Goal: Navigation & Orientation: Find specific page/section

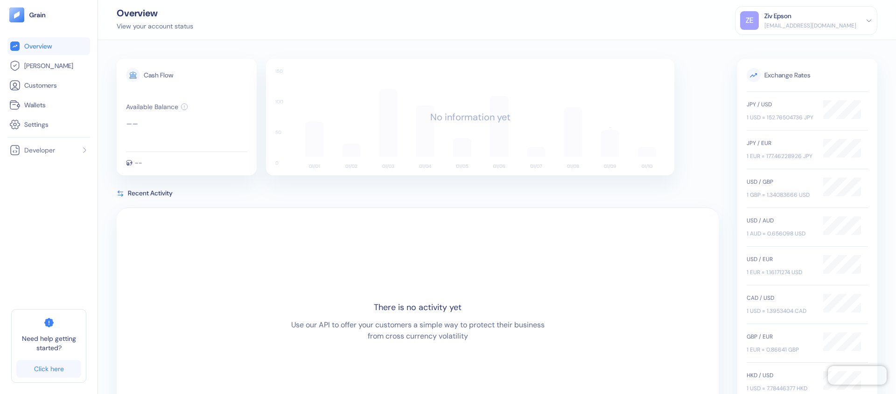
click at [792, 17] on div "Ziv Epson" at bounding box center [778, 16] width 27 height 10
click at [355, 28] on div "Overview View your account status ZE Ziv Epson [EMAIL_ADDRESS][DOMAIN_NAME] Sig…" at bounding box center [497, 20] width 798 height 40
drag, startPoint x: 867, startPoint y: 18, endPoint x: 842, endPoint y: 21, distance: 25.4
click at [867, 18] on icon at bounding box center [869, 20] width 7 height 7
click at [751, 26] on div "Overview View your account status ZE Ziv Epson [EMAIL_ADDRESS][DOMAIN_NAME] Sig…" at bounding box center [497, 20] width 798 height 40
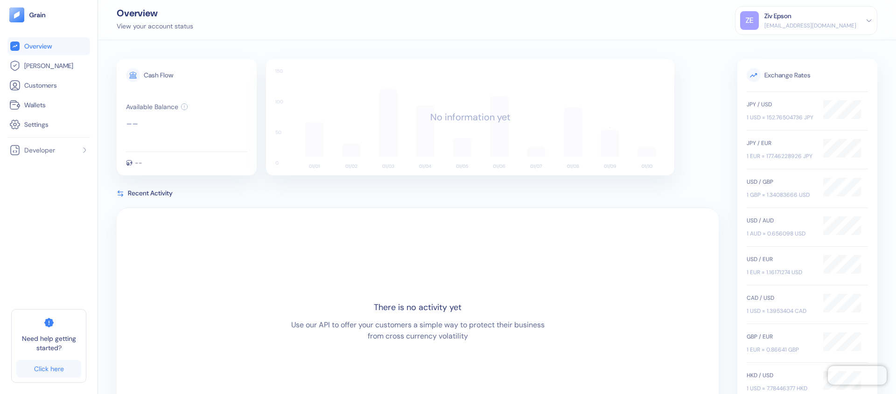
scroll to position [104, 0]
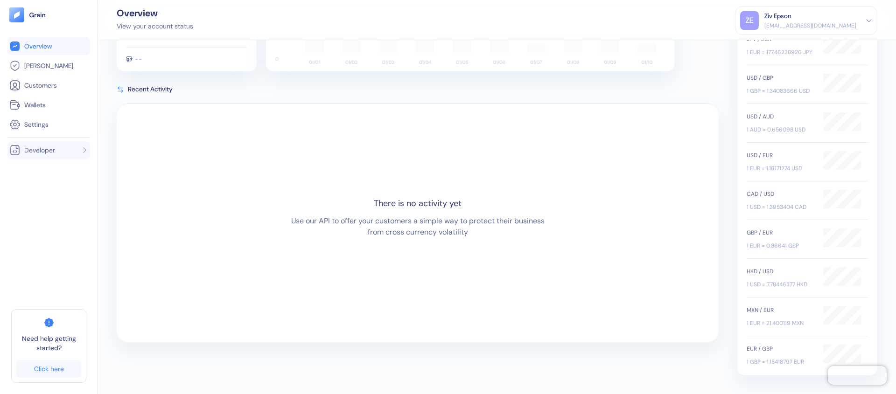
click at [34, 147] on span "Developer" at bounding box center [39, 150] width 31 height 9
click at [41, 65] on span "[PERSON_NAME]" at bounding box center [48, 65] width 49 height 9
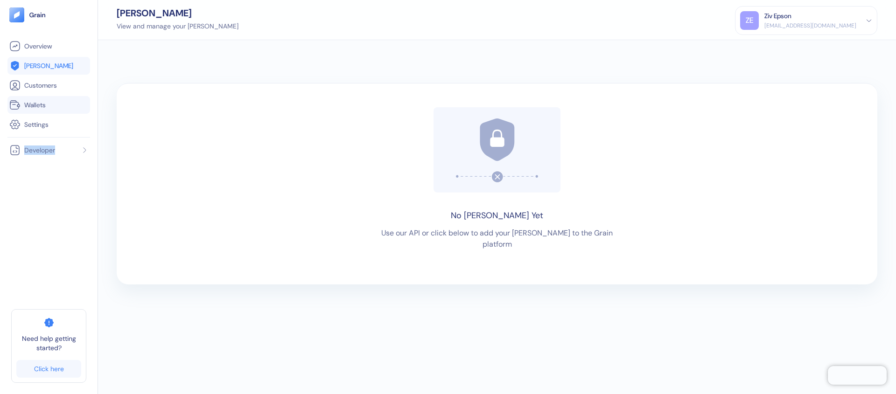
click at [33, 108] on span "Wallets" at bounding box center [34, 104] width 21 height 9
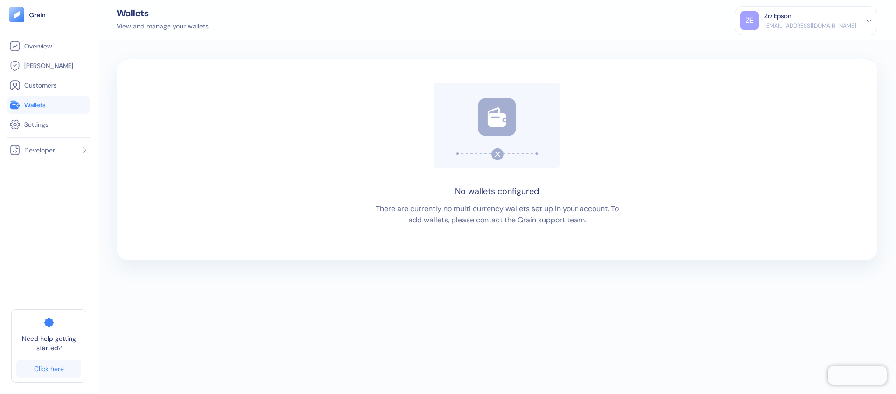
click at [792, 15] on div "Ziv Epson" at bounding box center [778, 16] width 27 height 10
click at [149, 49] on div "No wallets configured There are currently no multi currency wallets set up in y…" at bounding box center [497, 217] width 798 height 354
